Goal: Check status: Check status

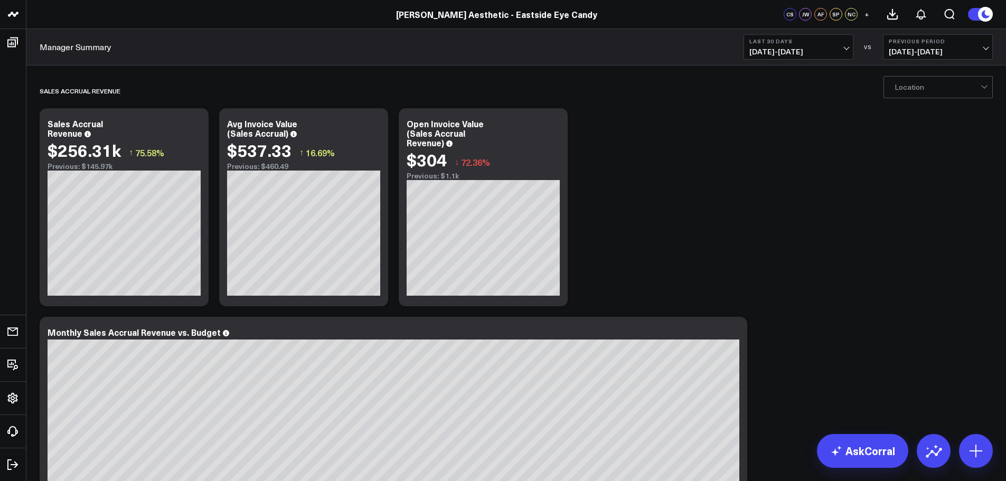
click at [840, 45] on button "Last 30 Days [DATE] - [DATE]" at bounding box center [799, 46] width 110 height 25
click at [784, 218] on link "Last Month" at bounding box center [798, 214] width 109 height 20
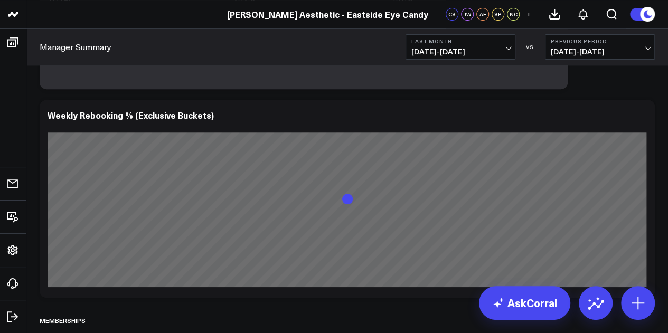
scroll to position [2184, 0]
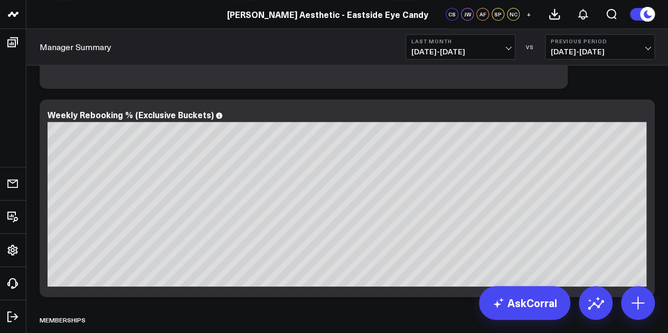
click at [507, 48] on span "[DATE] - [DATE]" at bounding box center [460, 52] width 98 height 8
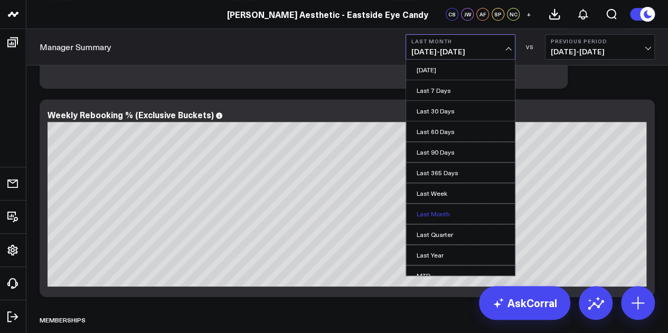
scroll to position [2066, 0]
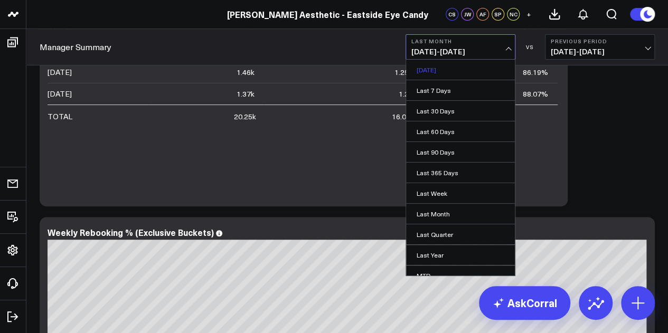
click at [483, 73] on link "[DATE]" at bounding box center [460, 70] width 109 height 20
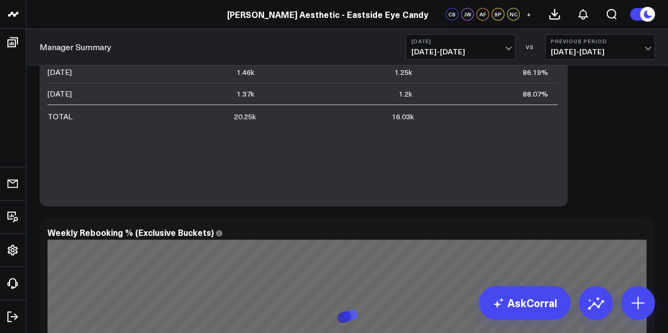
click at [626, 50] on span "[DATE] - [DATE]" at bounding box center [600, 52] width 98 height 8
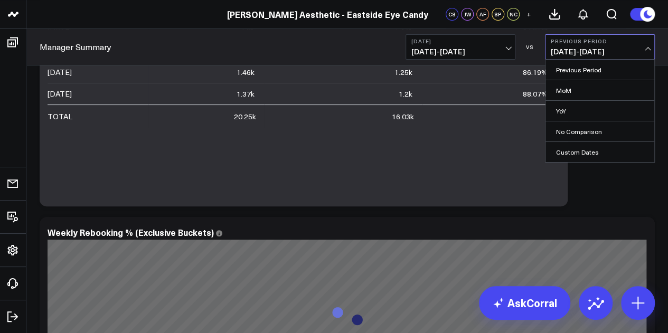
click at [604, 96] on link "MoM" at bounding box center [600, 90] width 109 height 20
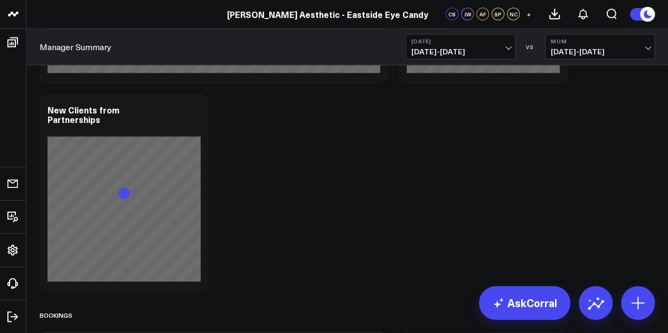
scroll to position [1086, 0]
